Goal: Information Seeking & Learning: Learn about a topic

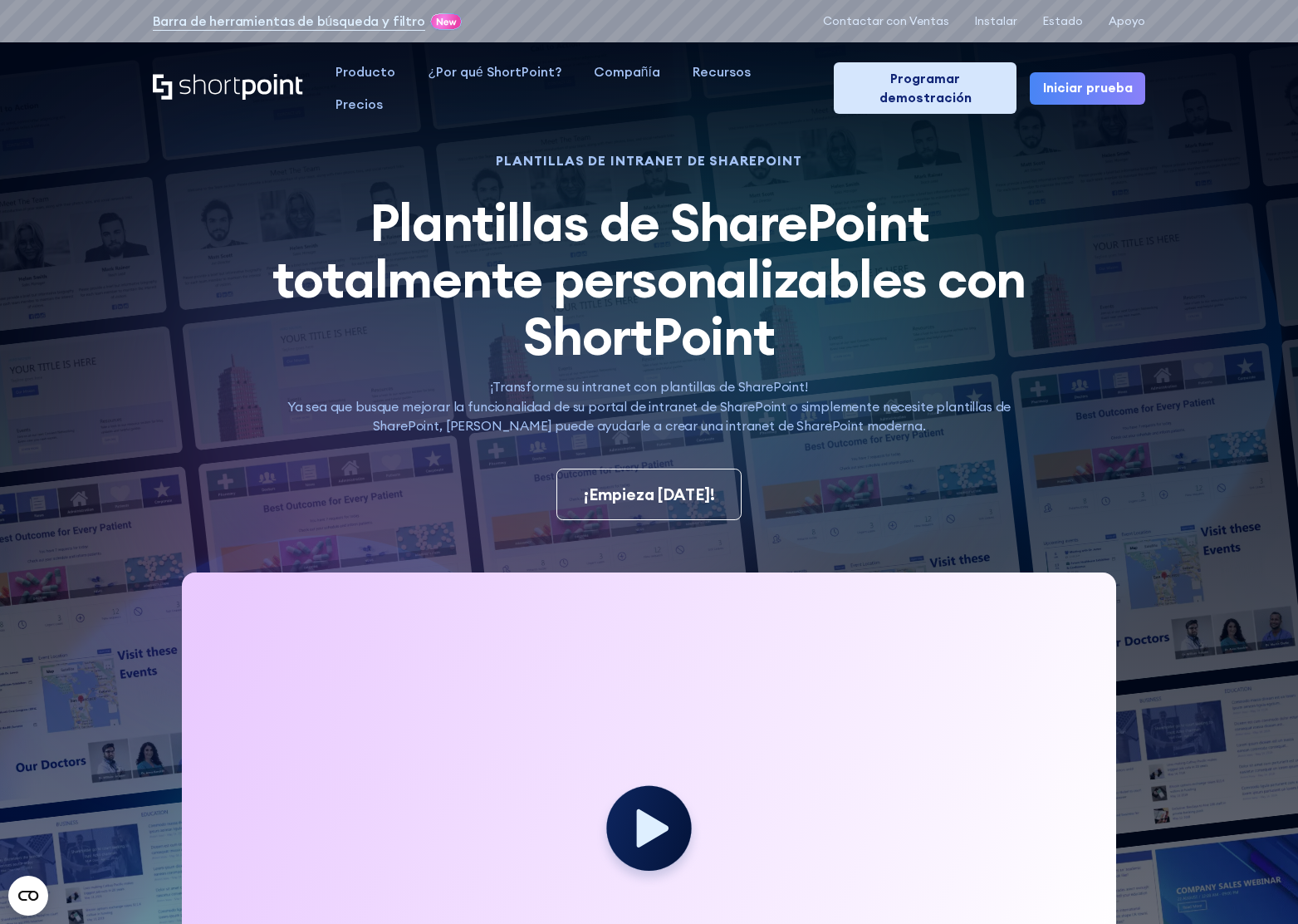
scroll to position [4, 0]
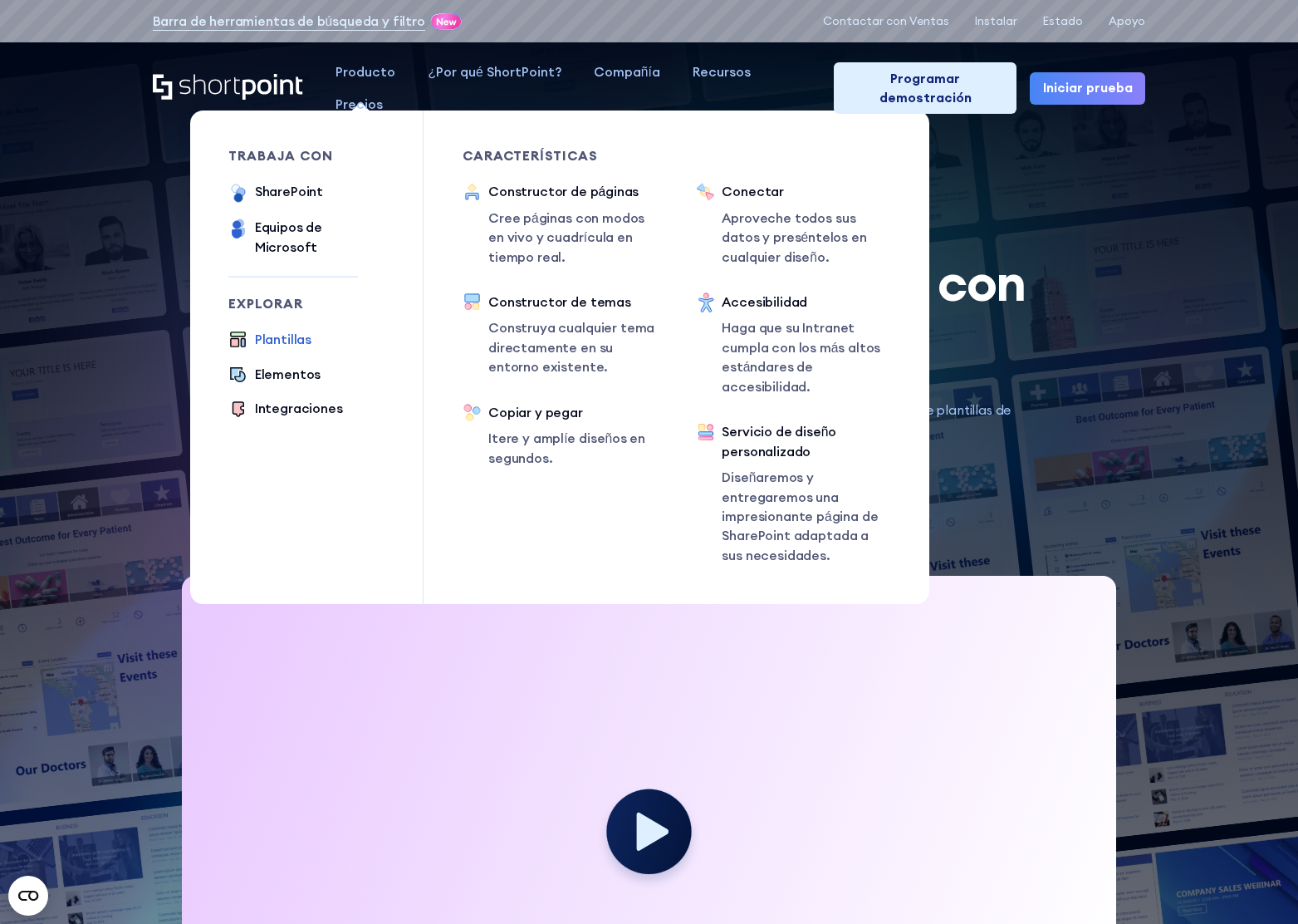
click at [359, 66] on font "Producto" at bounding box center [365, 71] width 60 height 17
click at [288, 192] on font "SharePoint" at bounding box center [289, 191] width 68 height 17
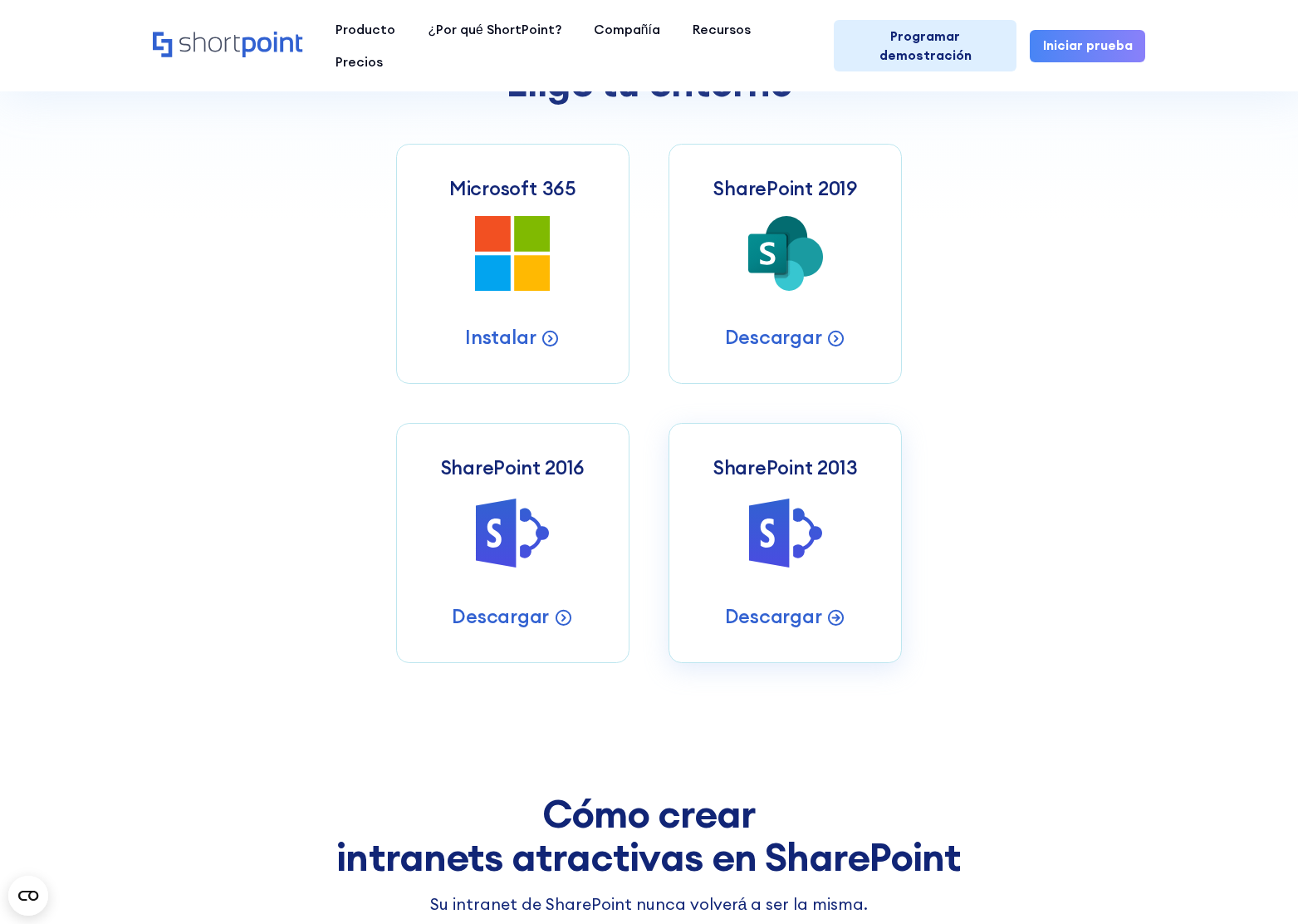
scroll to position [744, 0]
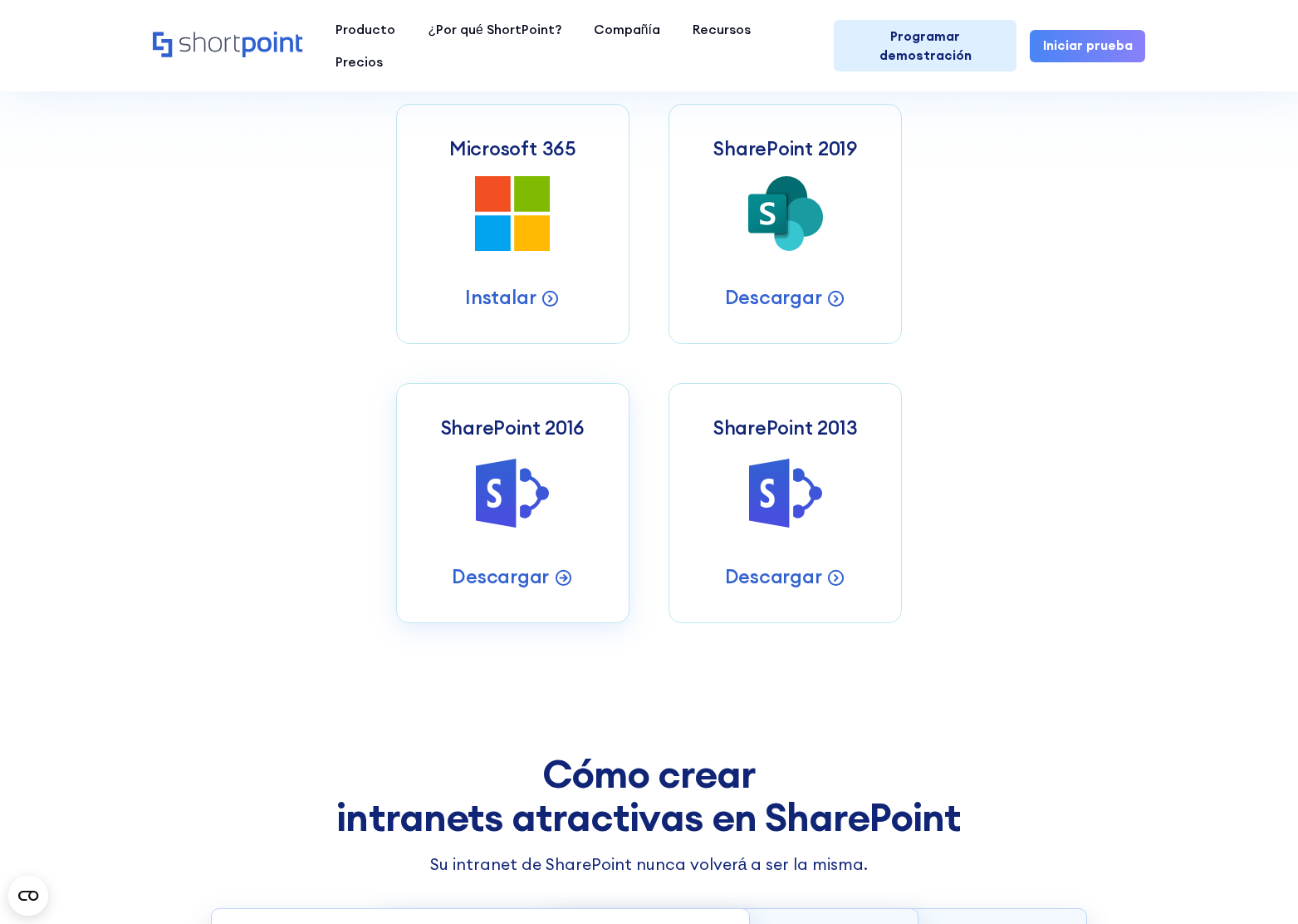
click at [548, 455] on icon "SharePoint 2016 Server Intranets" at bounding box center [512, 492] width 74 height 74
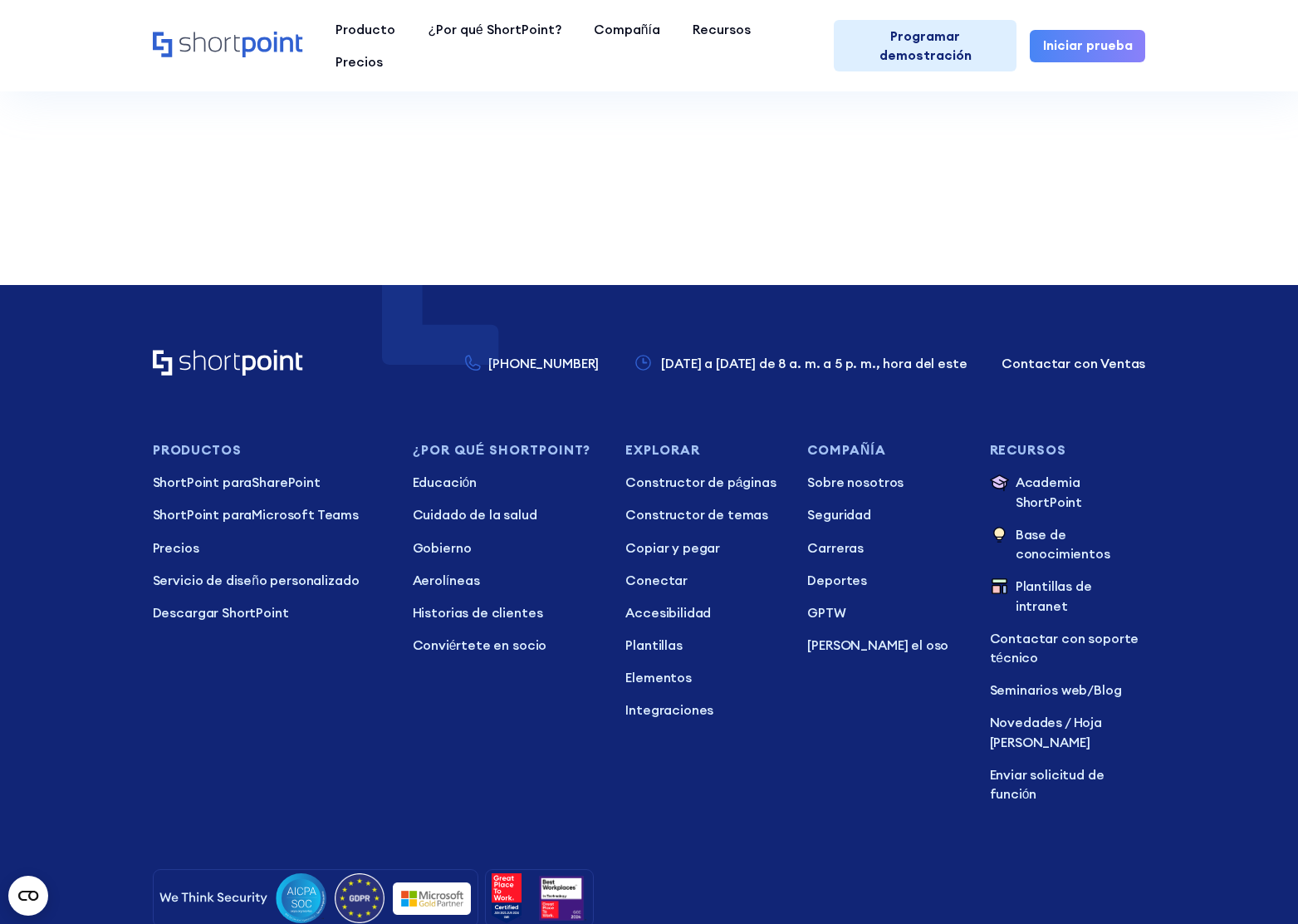
scroll to position [4049, 0]
